Goal: Task Accomplishment & Management: Use online tool/utility

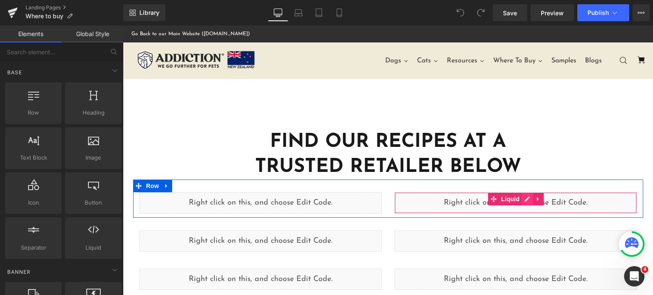
click at [523, 201] on div "Liquid" at bounding box center [515, 203] width 242 height 21
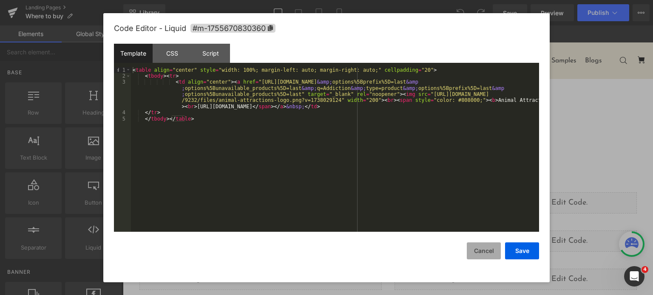
click at [487, 255] on button "Cancel" at bounding box center [484, 251] width 34 height 17
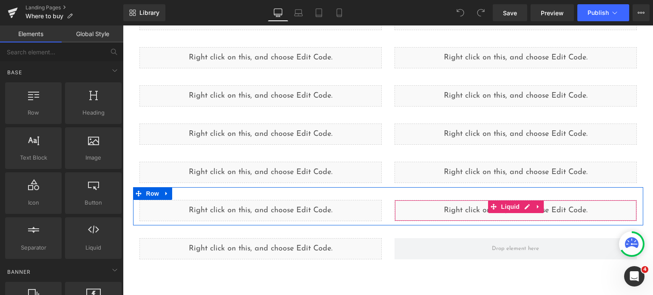
scroll to position [797, 0]
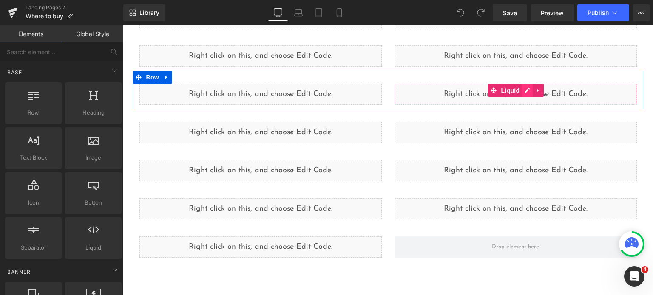
click at [521, 90] on div "Liquid" at bounding box center [515, 94] width 242 height 21
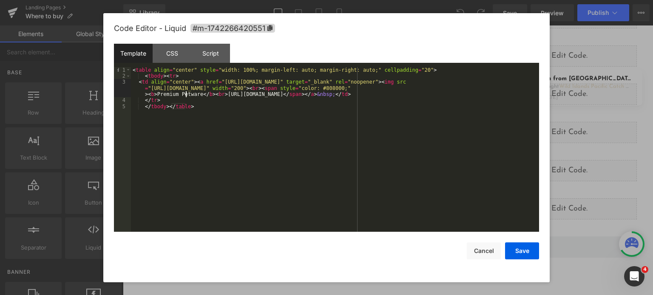
click at [187, 95] on div "< table align = "center" style = "width: 100%; margin-left: auto; margin-right:…" at bounding box center [335, 156] width 408 height 178
click at [420, 80] on div "< table align = "center" style = "width: 100%; margin-left: auto; margin-right:…" at bounding box center [335, 156] width 408 height 178
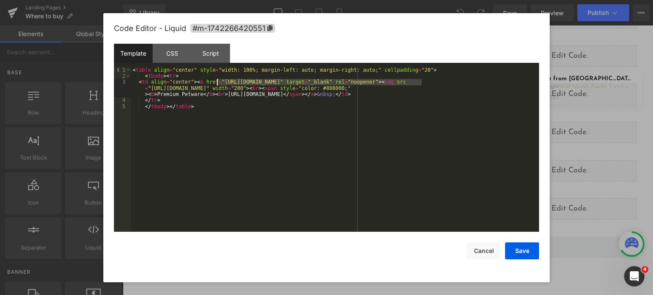
click at [217, 82] on div "< table align = "center" style = "width: 100%; margin-left: auto; margin-right:…" at bounding box center [335, 156] width 408 height 178
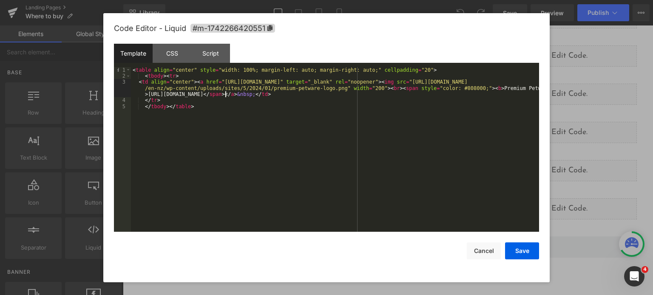
click at [224, 95] on div "< table align = "center" style = "width: 100%; margin-left: auto; margin-right:…" at bounding box center [335, 156] width 408 height 178
click at [144, 93] on div "< table align = "center" style = "width: 100%; margin-left: auto; margin-right:…" at bounding box center [335, 156] width 408 height 178
click at [527, 254] on button "Save" at bounding box center [522, 251] width 34 height 17
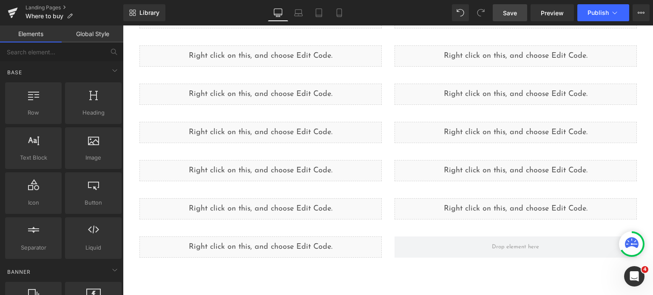
click at [515, 17] on span "Save" at bounding box center [510, 13] width 14 height 9
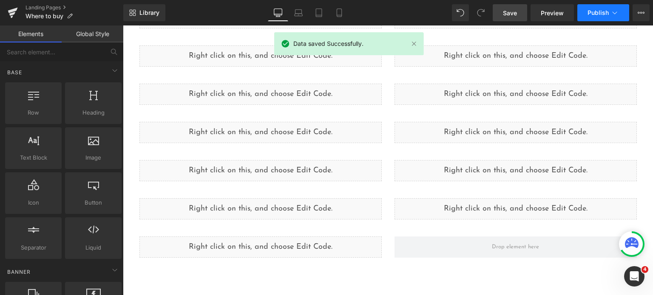
click at [593, 18] on button "Publish" at bounding box center [603, 12] width 52 height 17
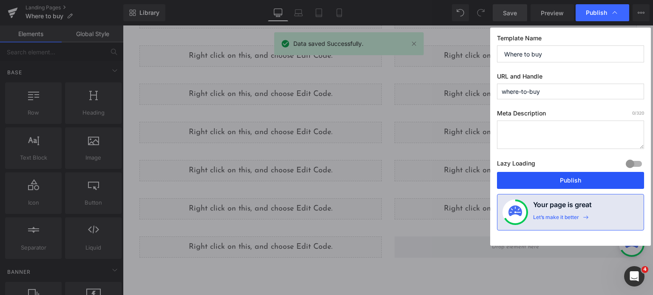
click at [578, 181] on button "Publish" at bounding box center [570, 180] width 147 height 17
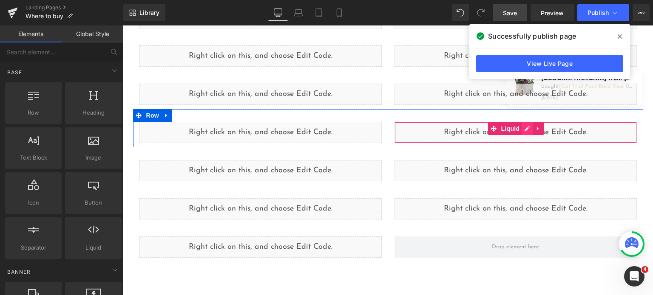
click at [520, 128] on div "Liquid" at bounding box center [515, 132] width 242 height 21
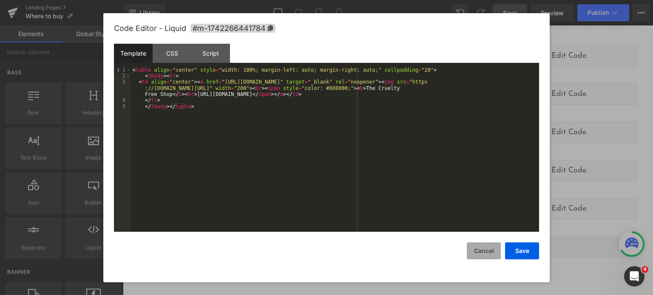
click at [483, 258] on button "Cancel" at bounding box center [484, 251] width 34 height 17
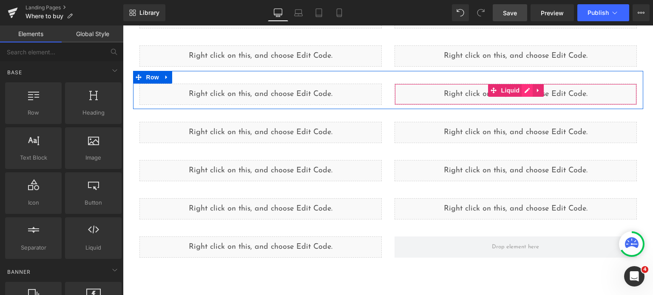
click at [527, 91] on div "Liquid" at bounding box center [515, 94] width 242 height 21
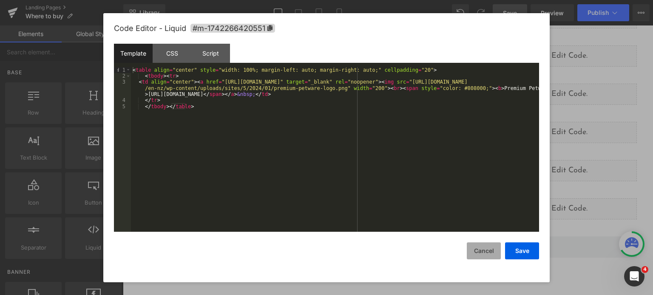
click at [479, 256] on button "Cancel" at bounding box center [484, 251] width 34 height 17
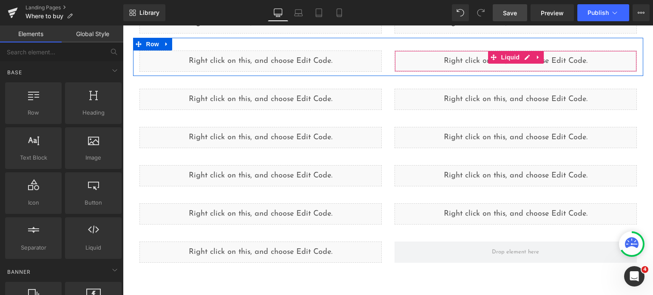
scroll to position [794, 0]
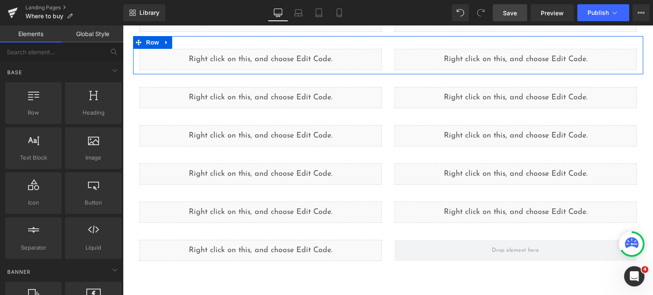
click at [522, 53] on div "Liquid" at bounding box center [515, 59] width 242 height 21
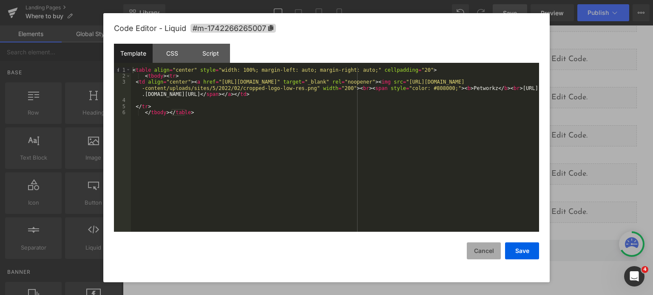
click at [476, 252] on button "Cancel" at bounding box center [484, 251] width 34 height 17
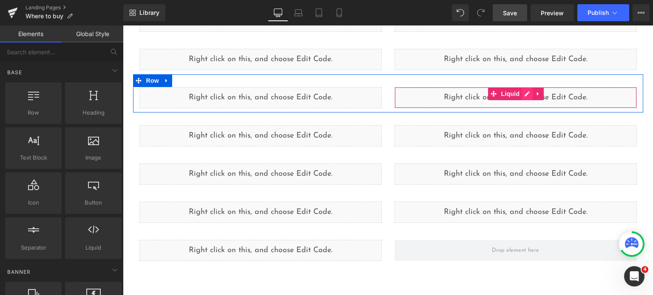
click at [520, 94] on div "Liquid" at bounding box center [515, 97] width 242 height 21
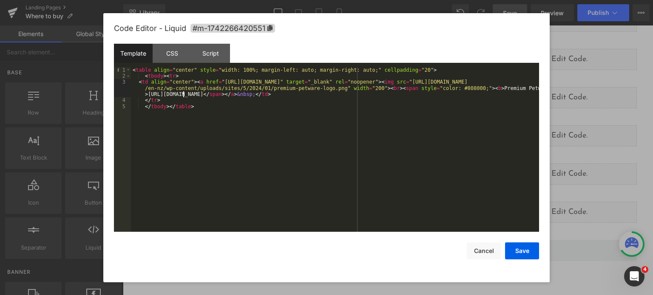
click at [183, 96] on div "< table align = "center" style = "width: 100%; margin-left: auto; margin-right:…" at bounding box center [335, 156] width 408 height 178
click at [520, 247] on button "Save" at bounding box center [522, 251] width 34 height 17
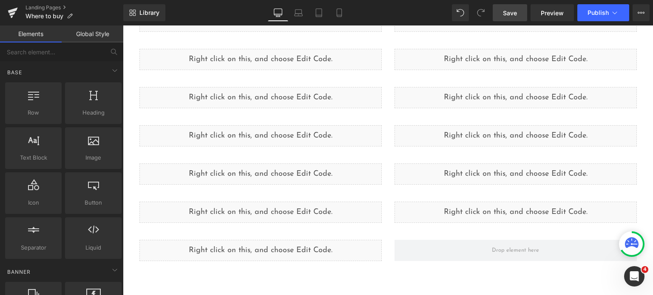
click at [504, 20] on link "Save" at bounding box center [510, 12] width 34 height 17
click at [603, 14] on span "Publish" at bounding box center [597, 12] width 21 height 7
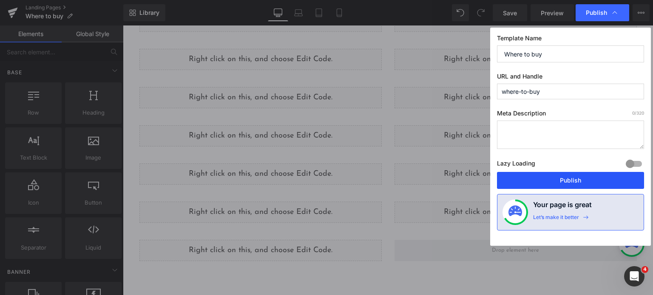
click at [529, 176] on button "Publish" at bounding box center [570, 180] width 147 height 17
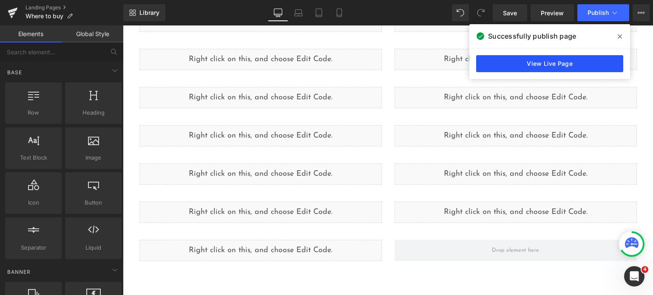
click at [488, 68] on link "View Live Page" at bounding box center [549, 63] width 147 height 17
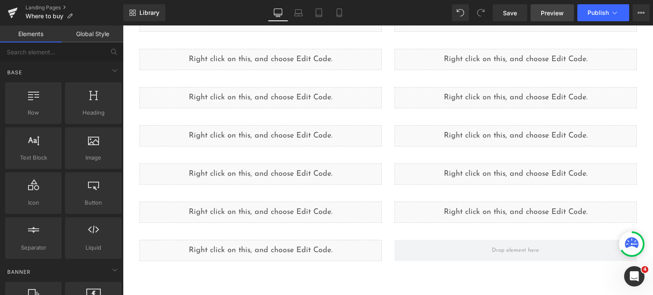
click at [547, 12] on span "Preview" at bounding box center [552, 13] width 23 height 9
click at [508, 13] on span "Save" at bounding box center [510, 13] width 14 height 9
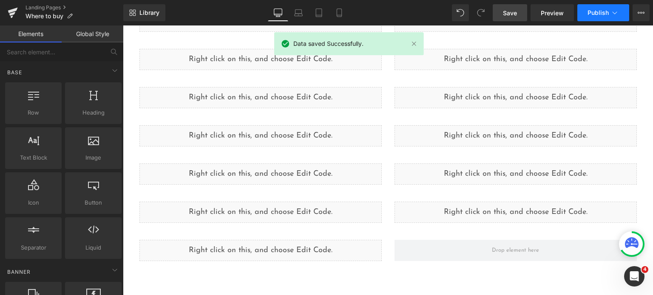
click at [584, 18] on button "Publish" at bounding box center [603, 12] width 52 height 17
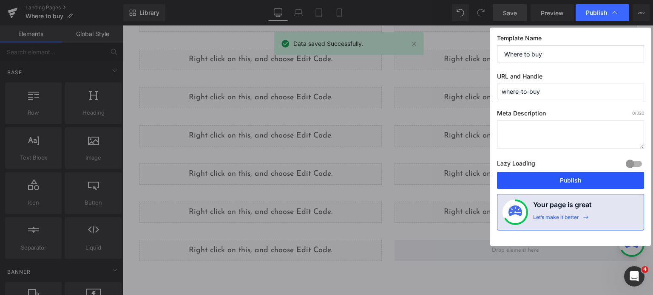
click at [538, 183] on button "Publish" at bounding box center [570, 180] width 147 height 17
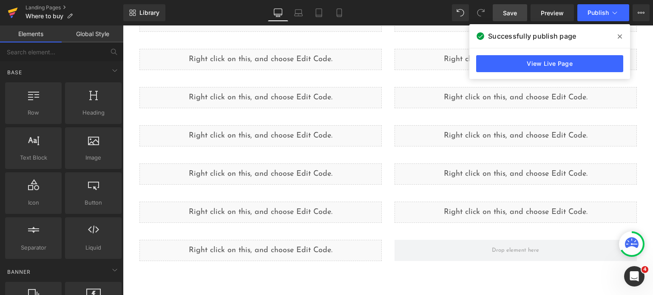
click at [14, 11] on icon at bounding box center [13, 12] width 10 height 21
